Goal: Task Accomplishment & Management: Manage account settings

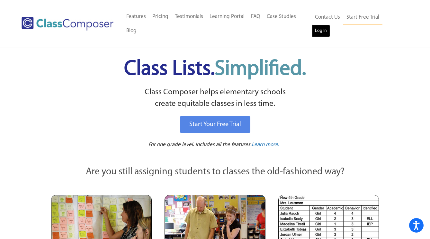
click at [330, 28] on link "Log In" at bounding box center [321, 30] width 18 height 13
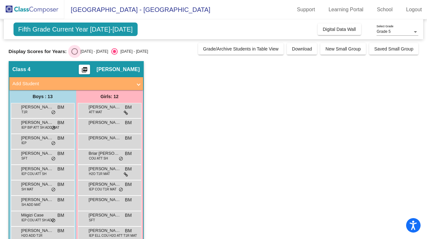
click at [74, 52] on div "Select an option" at bounding box center [74, 51] width 6 height 6
click at [74, 55] on input "2024 - 2025" at bounding box center [74, 55] width 0 height 0
radio input "true"
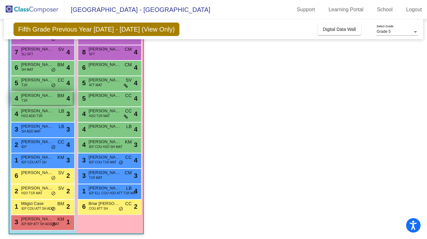
scroll to position [75, 0]
